Goal: Task Accomplishment & Management: Manage account settings

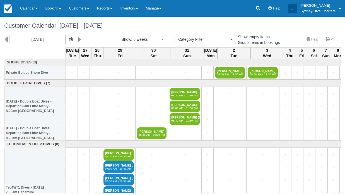
select select
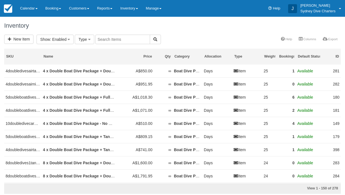
select select
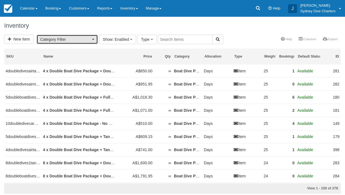
click at [94, 39] on span "button" at bounding box center [93, 39] width 2 height 1
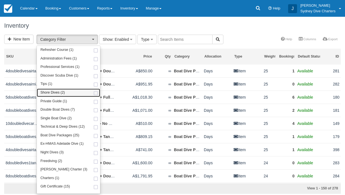
click at [93, 92] on span at bounding box center [96, 94] width 6 height 4
select select "65"
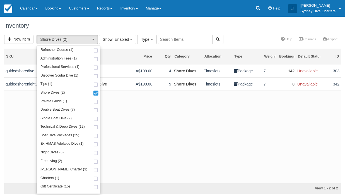
click at [240, 34] on div "Inventory" at bounding box center [172, 26] width 345 height 18
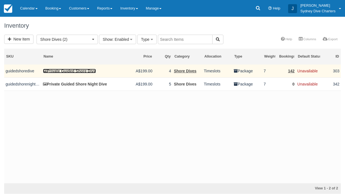
click at [91, 70] on link "Private Guided Shore Dive" at bounding box center [69, 71] width 53 height 4
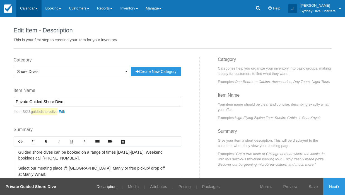
click at [32, 11] on link "Calendar" at bounding box center [28, 8] width 25 height 17
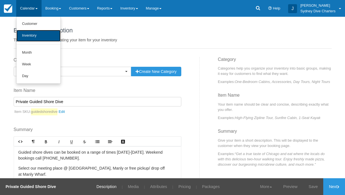
click at [30, 34] on link "Inventory" at bounding box center [38, 36] width 44 height 12
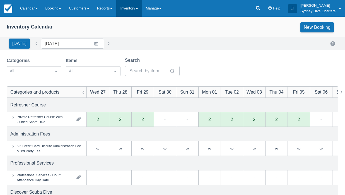
click at [135, 6] on link "Inventory" at bounding box center [128, 8] width 25 height 17
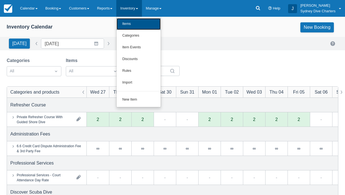
click at [133, 26] on link "Items" at bounding box center [139, 24] width 44 height 12
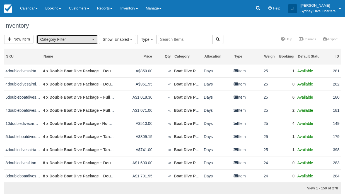
click at [93, 37] on button "Category Filter" at bounding box center [67, 39] width 61 height 9
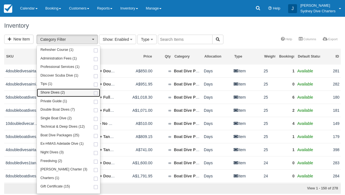
click at [95, 93] on span at bounding box center [96, 94] width 6 height 4
select select "65"
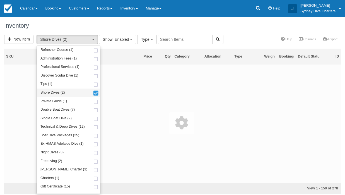
scroll to position [21, 0]
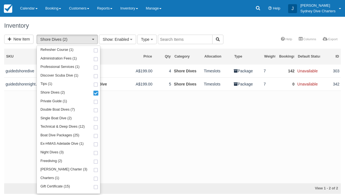
click at [239, 34] on div "Inventory" at bounding box center [172, 26] width 345 height 18
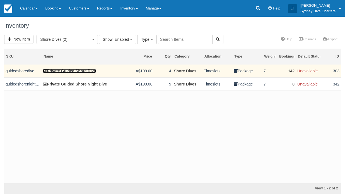
click at [80, 72] on link "Private Guided Shore Dive" at bounding box center [69, 71] width 53 height 4
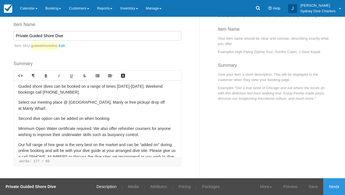
scroll to position [42, 0]
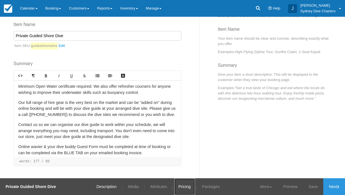
click at [186, 185] on link "Pricing" at bounding box center [185, 186] width 21 height 17
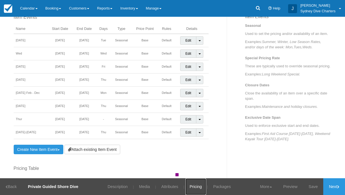
scroll to position [209, 0]
click at [56, 148] on link "Create New Item Event Toggle Dropdown" at bounding box center [39, 148] width 50 height 9
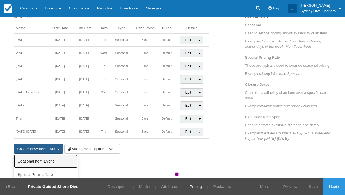
click at [43, 165] on link "Seasonal Item Event" at bounding box center [46, 160] width 64 height 13
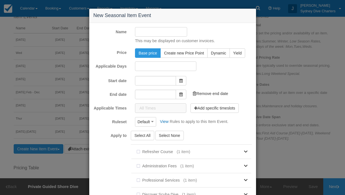
type input "[DATE]"
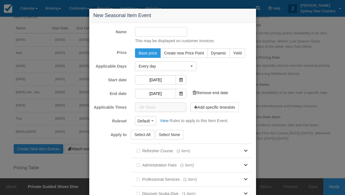
click at [168, 31] on input "Name" at bounding box center [161, 31] width 52 height 9
type input "[DATE] 1.30pm"
click at [190, 64] on button "Every day" at bounding box center [165, 65] width 61 height 9
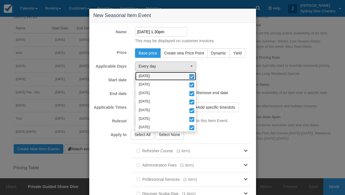
click at [191, 75] on span at bounding box center [192, 77] width 6 height 4
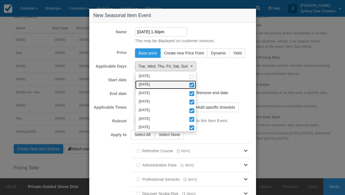
click at [192, 86] on span at bounding box center [192, 85] width 6 height 4
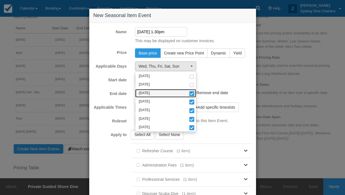
click at [192, 95] on span at bounding box center [192, 94] width 6 height 4
select select "thu"
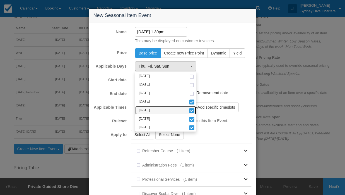
click at [192, 111] on span at bounding box center [192, 111] width 6 height 4
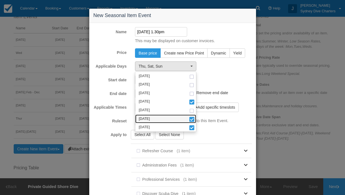
click at [192, 118] on span at bounding box center [192, 120] width 6 height 4
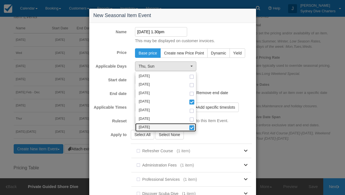
click at [193, 126] on span at bounding box center [192, 128] width 6 height 4
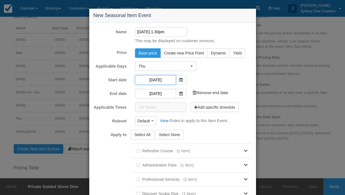
click at [169, 80] on input "[DATE]" at bounding box center [155, 79] width 41 height 9
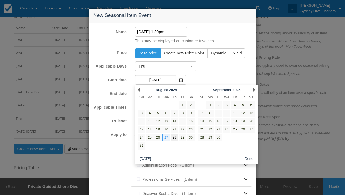
click at [173, 136] on link "28" at bounding box center [175, 138] width 8 height 8
type input "[DATE]"
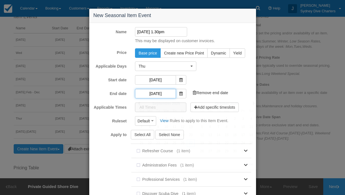
click at [168, 92] on input "[DATE]" at bounding box center [155, 93] width 41 height 9
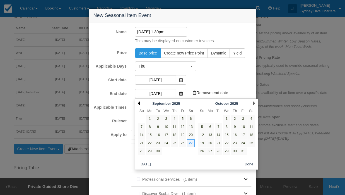
click at [138, 103] on link "Prev" at bounding box center [139, 103] width 2 height 4
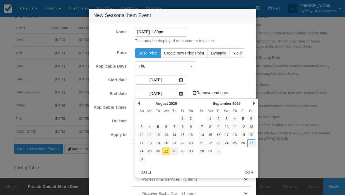
click at [173, 151] on link "28" at bounding box center [175, 151] width 8 height 8
type input "[DATE]"
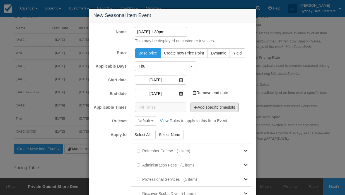
click at [207, 110] on button "Add specific timeslots" at bounding box center [215, 106] width 48 height 9
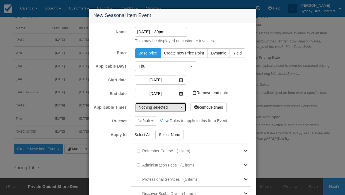
click at [182, 106] on button "Nothing selected" at bounding box center [160, 106] width 51 height 9
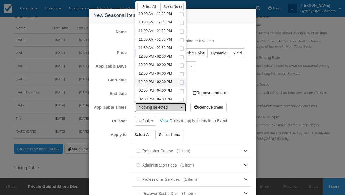
scroll to position [73, 0]
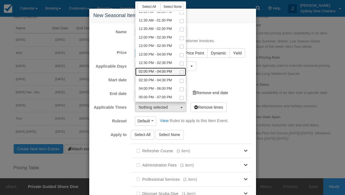
click at [181, 71] on span at bounding box center [182, 73] width 6 height 4
select select "840-120"
click at [236, 113] on form "Name [DATE] 1.30pm This may be displayed on customer invoices. Price Base price…" at bounding box center [173, 159] width 159 height 265
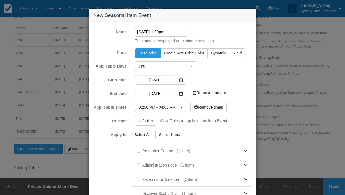
scroll to position [128, 0]
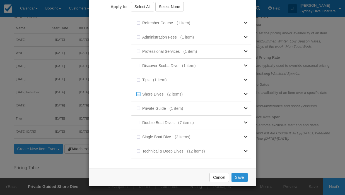
click at [237, 178] on button "Save" at bounding box center [240, 177] width 16 height 9
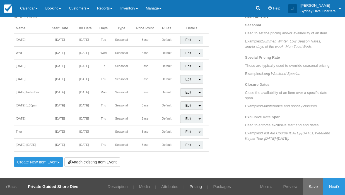
click at [308, 186] on link "Save" at bounding box center [314, 186] width 20 height 17
click at [166, 187] on link "Attributes" at bounding box center [166, 186] width 25 height 17
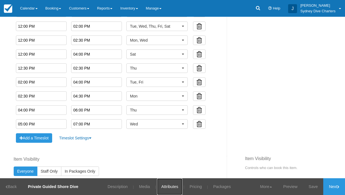
scroll to position [405, 0]
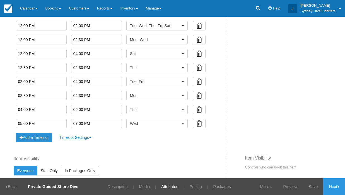
click at [39, 140] on button "Add a Timeslot" at bounding box center [34, 137] width 37 height 9
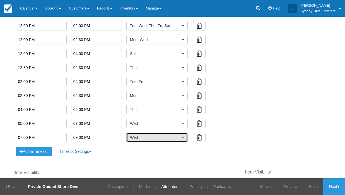
click at [157, 140] on button "Wed" at bounding box center [156, 137] width 61 height 9
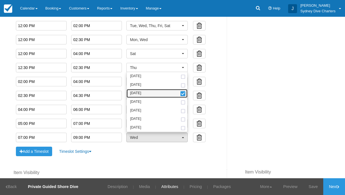
click at [181, 95] on span at bounding box center [183, 94] width 6 height 4
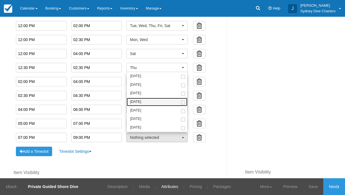
click at [181, 101] on span at bounding box center [183, 103] width 6 height 4
select select "thu"
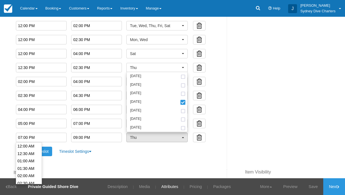
click at [39, 138] on input "07:00 PM" at bounding box center [41, 137] width 51 height 9
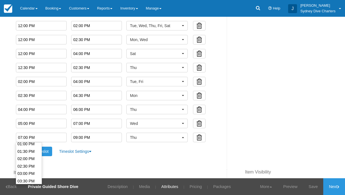
scroll to position [195, 0]
type input "01:30 PM"
click at [30, 152] on li "01:30 PM" at bounding box center [29, 152] width 26 height 8
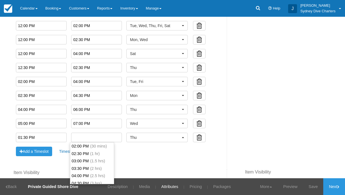
click at [79, 137] on input "text" at bounding box center [96, 137] width 51 height 9
type input "03:30 PM"
click at [81, 167] on li "03:30 PM (2 hrs)" at bounding box center [92, 169] width 44 height 8
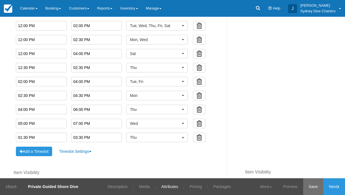
click at [319, 186] on link "Save" at bounding box center [314, 186] width 20 height 17
click at [192, 187] on link "Pricing" at bounding box center [192, 186] width 21 height 17
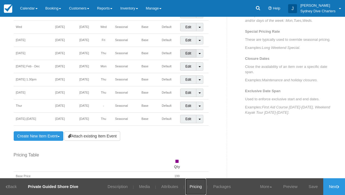
scroll to position [234, 0]
click at [192, 80] on link "Edit" at bounding box center [188, 80] width 16 height 8
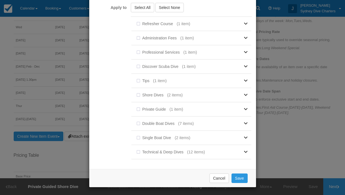
scroll to position [0, 0]
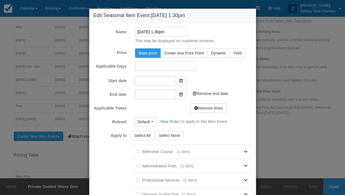
type input "[DATE]"
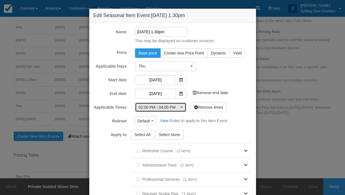
click at [179, 104] on span "02:00 PM - 04:00 PM" at bounding box center [159, 107] width 40 height 6
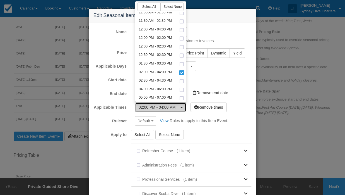
scroll to position [81, 0]
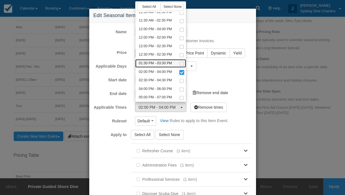
click at [182, 61] on link "01:30 PM - 03:30 PM" at bounding box center [160, 63] width 51 height 9
select select "810-120"
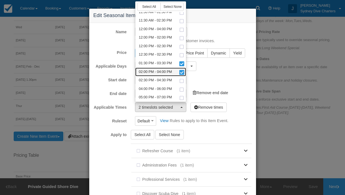
click at [183, 71] on span at bounding box center [182, 73] width 6 height 4
click at [216, 77] on div "Start date [DATE] Add end date" at bounding box center [172, 79] width 167 height 9
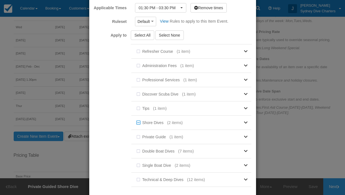
scroll to position [128, 0]
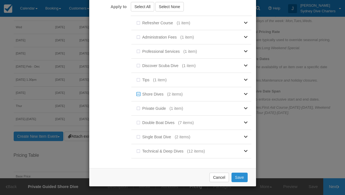
click at [240, 180] on button "Save" at bounding box center [240, 177] width 16 height 9
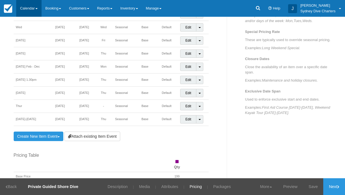
click at [25, 6] on link "Calendar" at bounding box center [28, 8] width 25 height 17
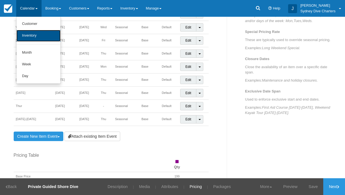
click at [30, 37] on link "Inventory" at bounding box center [38, 36] width 44 height 12
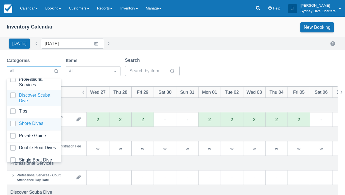
scroll to position [34, 0]
click at [12, 121] on div at bounding box center [34, 124] width 48 height 8
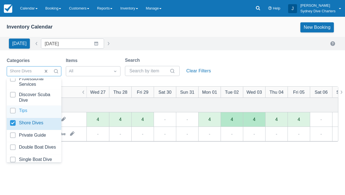
click at [244, 70] on div "Categories option Shore Dives, selected. option Tips focused, 5 of 23. 23 resul…" at bounding box center [173, 68] width 332 height 23
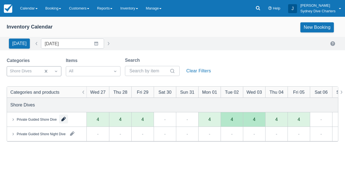
click at [67, 118] on button "button" at bounding box center [63, 118] width 9 height 9
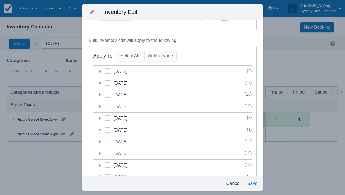
scroll to position [5, 0]
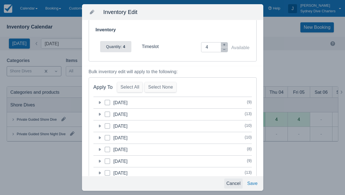
click at [233, 183] on button "Cancel" at bounding box center [233, 183] width 19 height 10
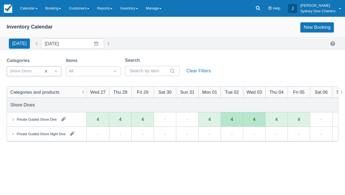
click at [79, 118] on div "Private Guided Shore Dive" at bounding box center [47, 119] width 80 height 14
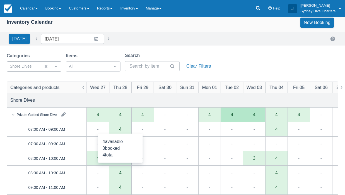
scroll to position [5, 0]
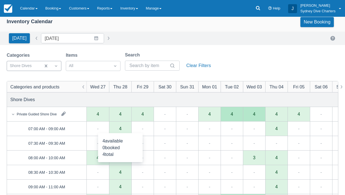
click at [123, 129] on div "4" at bounding box center [120, 128] width 22 height 15
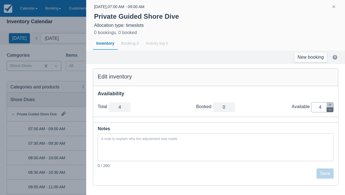
click at [331, 110] on icon "button" at bounding box center [330, 109] width 3 height 3
type input "3"
click at [331, 110] on icon "button" at bounding box center [330, 109] width 3 height 3
type input "2"
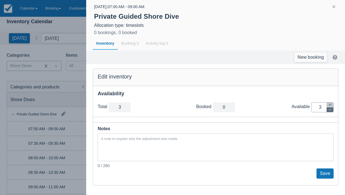
type input "2"
click at [331, 110] on icon "button" at bounding box center [330, 109] width 3 height 3
type input "1"
click at [331, 110] on icon "button" at bounding box center [330, 109] width 3 height 3
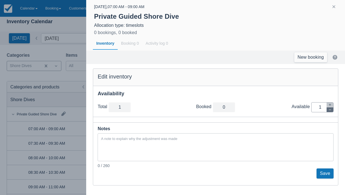
type input "0"
click at [323, 172] on button "Save" at bounding box center [325, 173] width 17 height 10
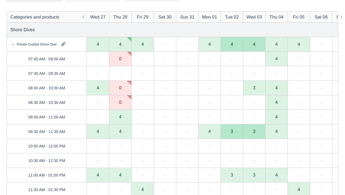
scroll to position [76, 0]
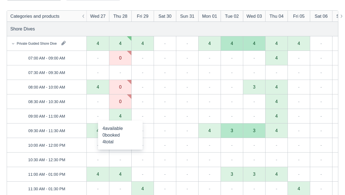
click at [120, 116] on div "4" at bounding box center [120, 116] width 3 height 4
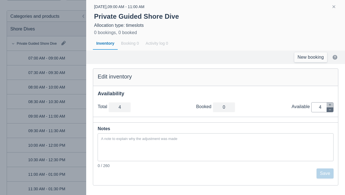
click at [328, 109] on button "button" at bounding box center [330, 109] width 7 height 5
type input "3"
click at [328, 109] on button "button" at bounding box center [330, 109] width 7 height 5
type input "2"
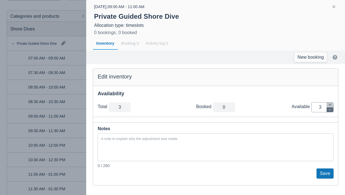
type input "2"
click at [328, 109] on button "button" at bounding box center [330, 109] width 7 height 5
type input "1"
click at [328, 109] on button "button" at bounding box center [330, 109] width 7 height 5
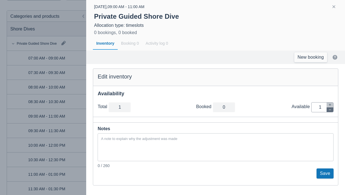
type input "0"
click at [323, 171] on button "Save" at bounding box center [325, 173] width 17 height 10
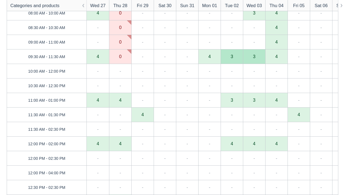
scroll to position [151, 0]
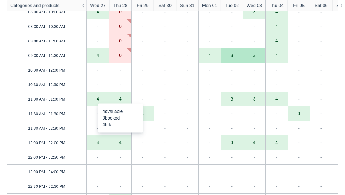
click at [122, 99] on div "4" at bounding box center [120, 99] width 22 height 15
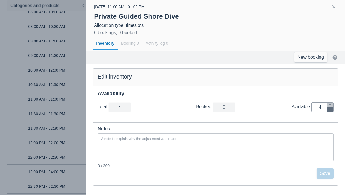
click at [332, 109] on button "button" at bounding box center [330, 109] width 7 height 5
type input "3"
click at [332, 109] on icon "button" at bounding box center [330, 109] width 3 height 3
type input "2"
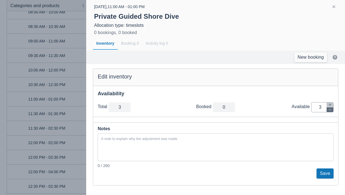
type input "2"
click at [332, 109] on icon "button" at bounding box center [330, 109] width 3 height 3
type input "1"
click at [332, 109] on icon "button" at bounding box center [330, 109] width 3 height 3
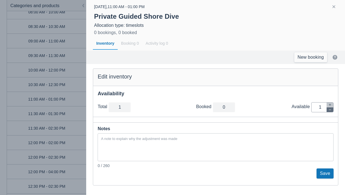
type input "0"
click at [326, 173] on button "Save" at bounding box center [325, 173] width 17 height 10
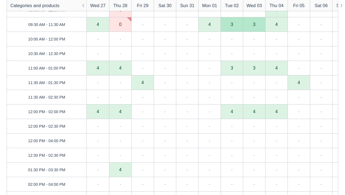
scroll to position [186, 0]
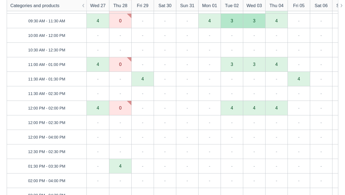
click at [122, 66] on div "0" at bounding box center [120, 64] width 22 height 15
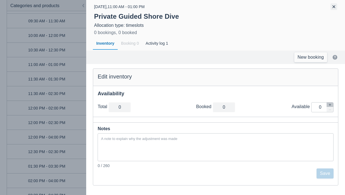
click at [332, 7] on button "button" at bounding box center [334, 6] width 7 height 7
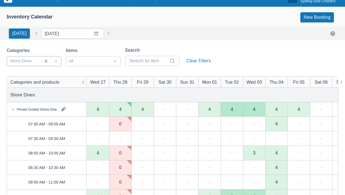
scroll to position [0, 0]
